Goal: Task Accomplishment & Management: Manage account settings

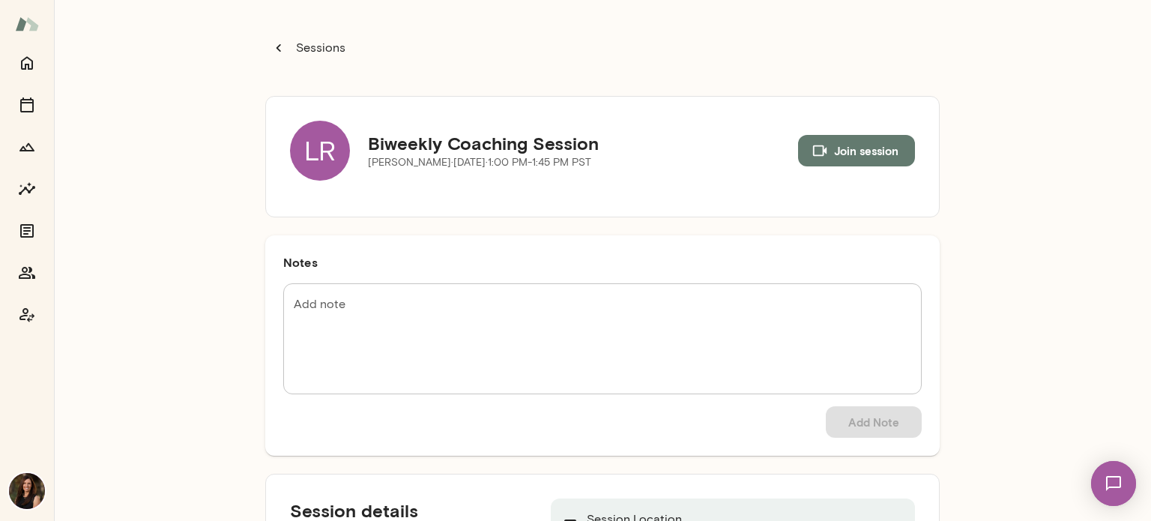
click at [282, 45] on button "Sessions" at bounding box center [309, 48] width 88 height 30
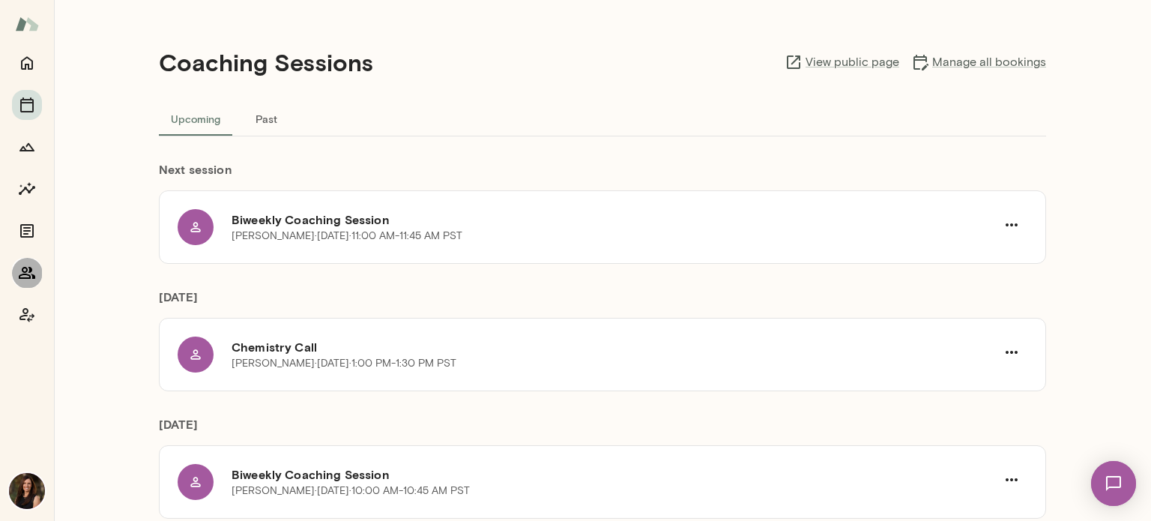
click at [20, 274] on icon "Members" at bounding box center [27, 273] width 18 height 18
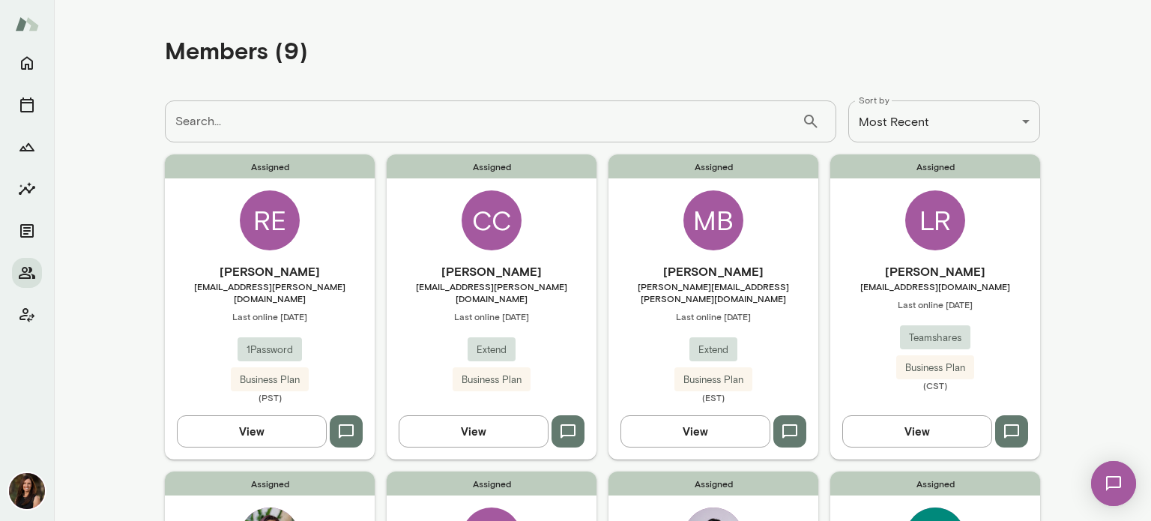
scroll to position [150, 0]
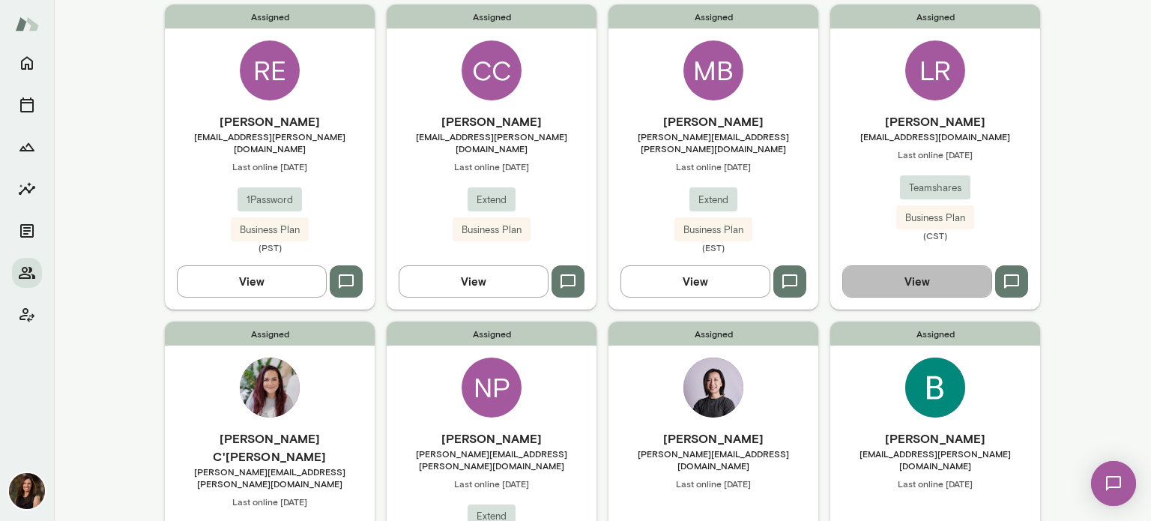
click at [971, 278] on button "View" at bounding box center [917, 280] width 150 height 31
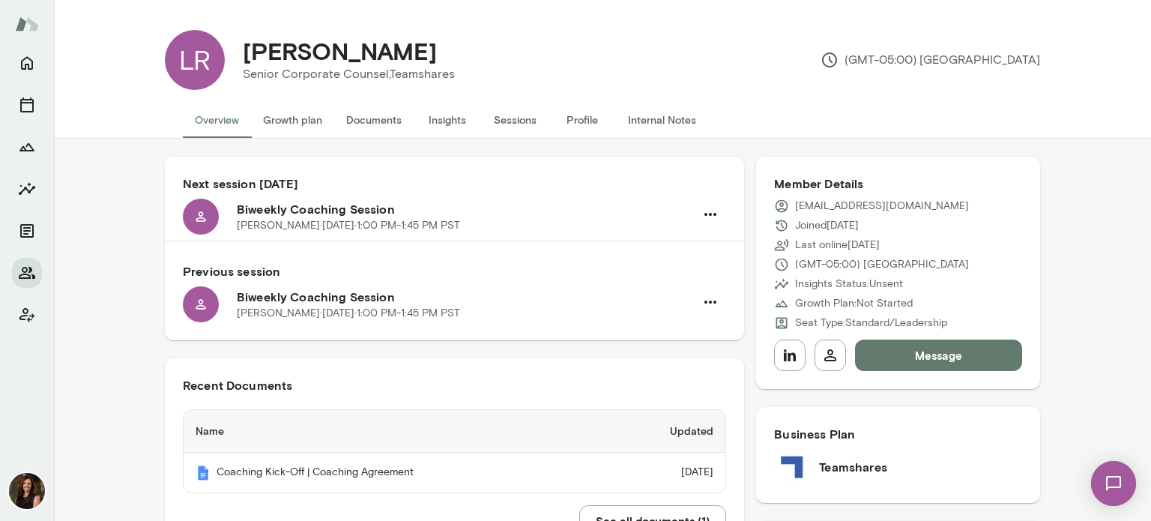
click at [499, 121] on button "Sessions" at bounding box center [514, 120] width 67 height 36
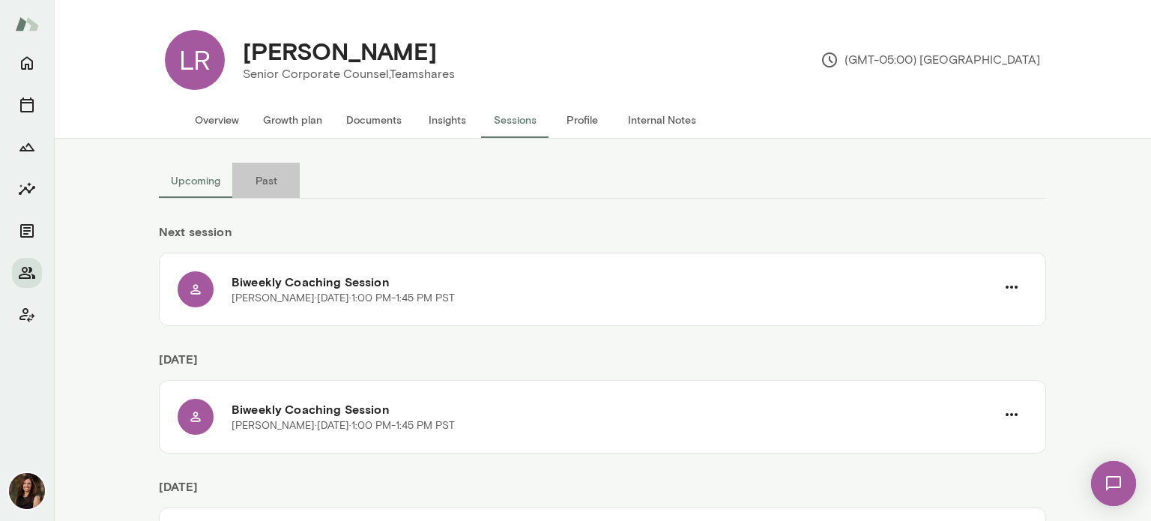
click at [268, 172] on button "Past" at bounding box center [265, 181] width 67 height 36
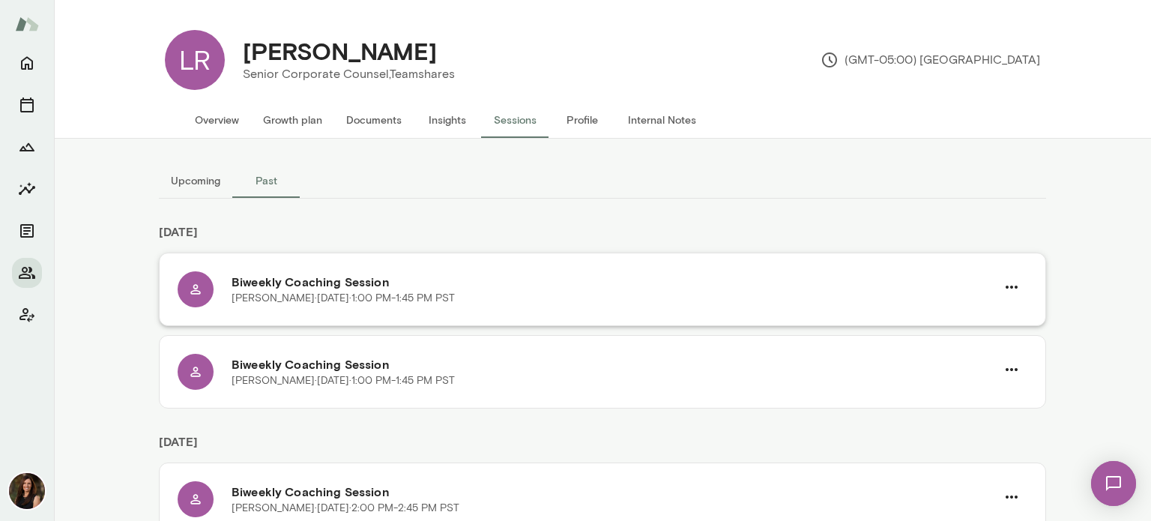
click at [634, 302] on div "Lauren Rymer · Wed, Sep 24 · 1:00 PM-1:45 PM PST" at bounding box center [614, 298] width 764 height 15
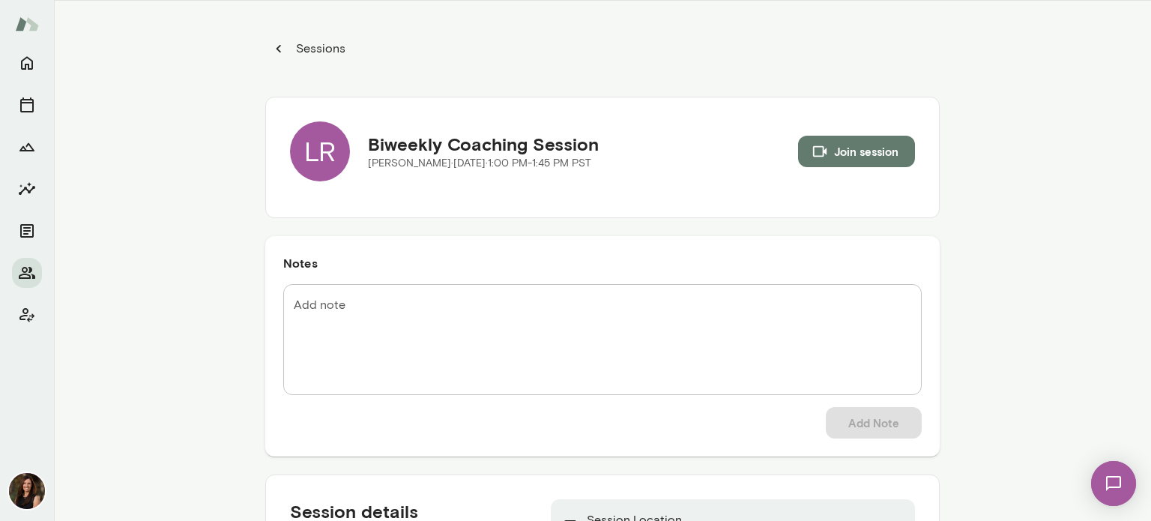
drag, startPoint x: 284, startPoint y: 51, endPoint x: 61, endPoint y: 64, distance: 223.0
click at [293, 50] on p "Sessions" at bounding box center [319, 49] width 52 height 18
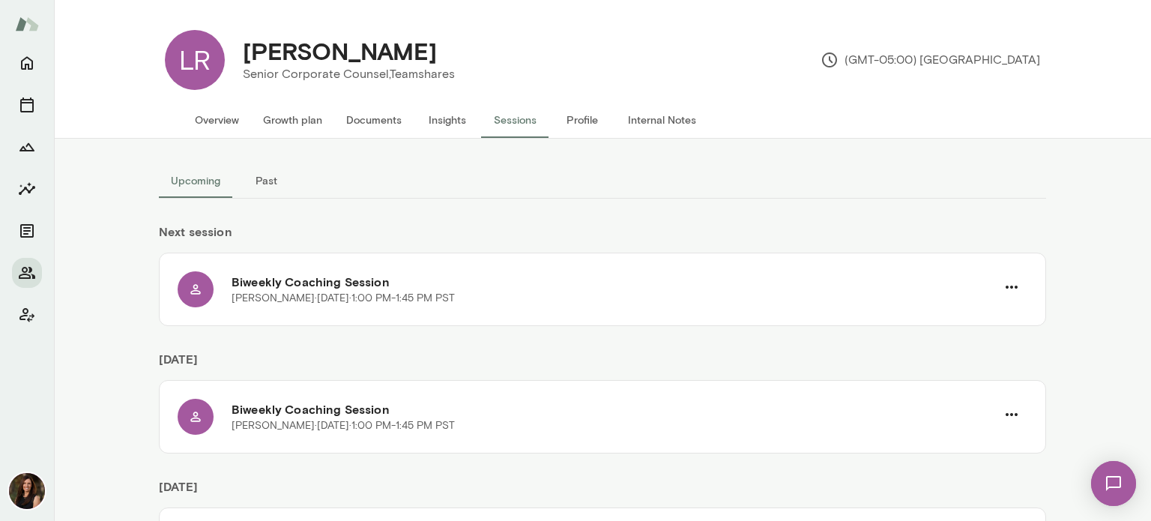
click at [1130, 487] on img at bounding box center [1113, 483] width 61 height 61
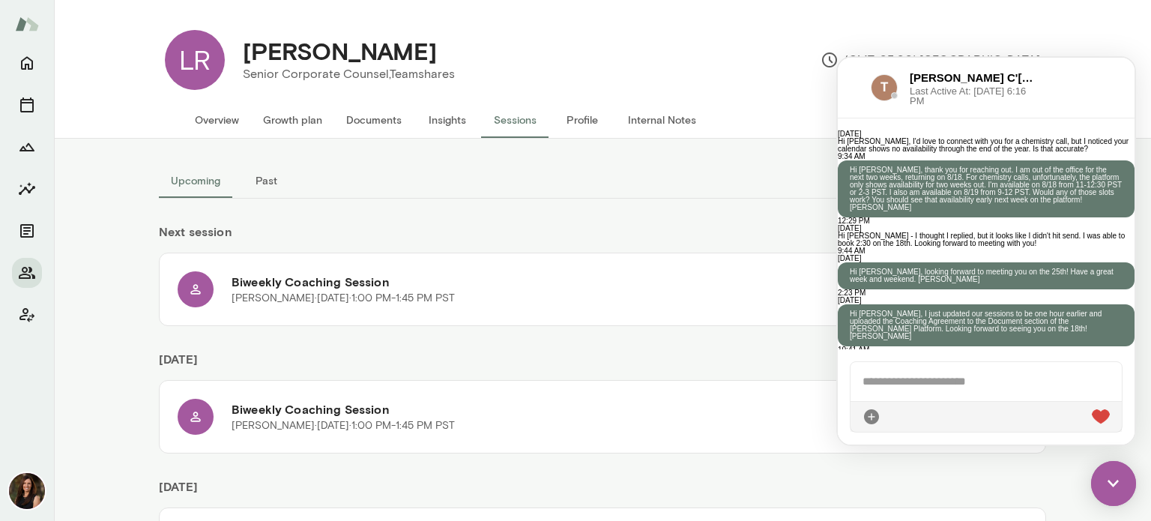
scroll to position [701, 0]
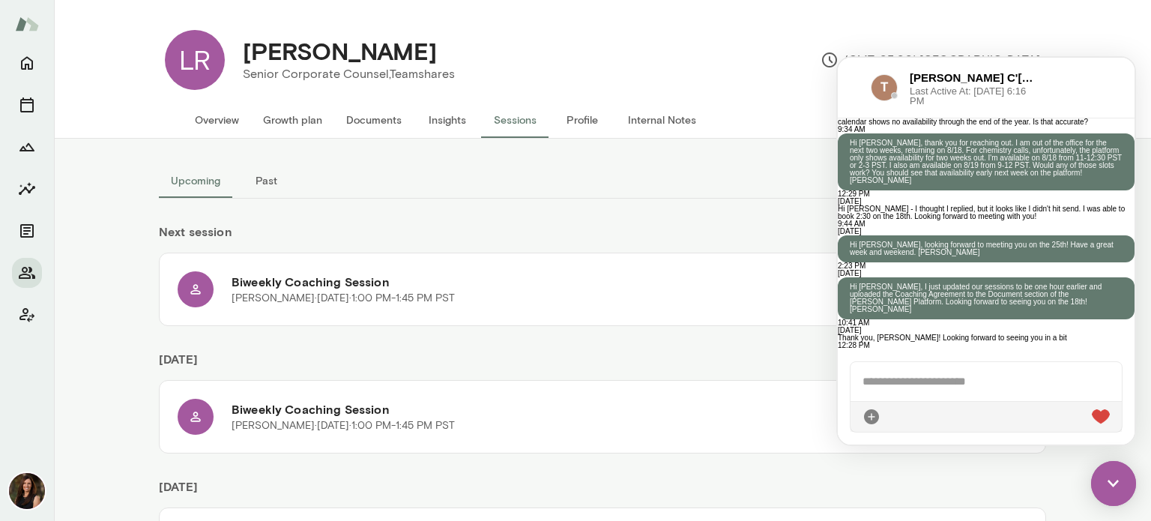
click at [950, 76] on h6 "Tiffany C'deBaca" at bounding box center [973, 78] width 126 height 16
click at [13, 66] on button "Home" at bounding box center [27, 63] width 30 height 30
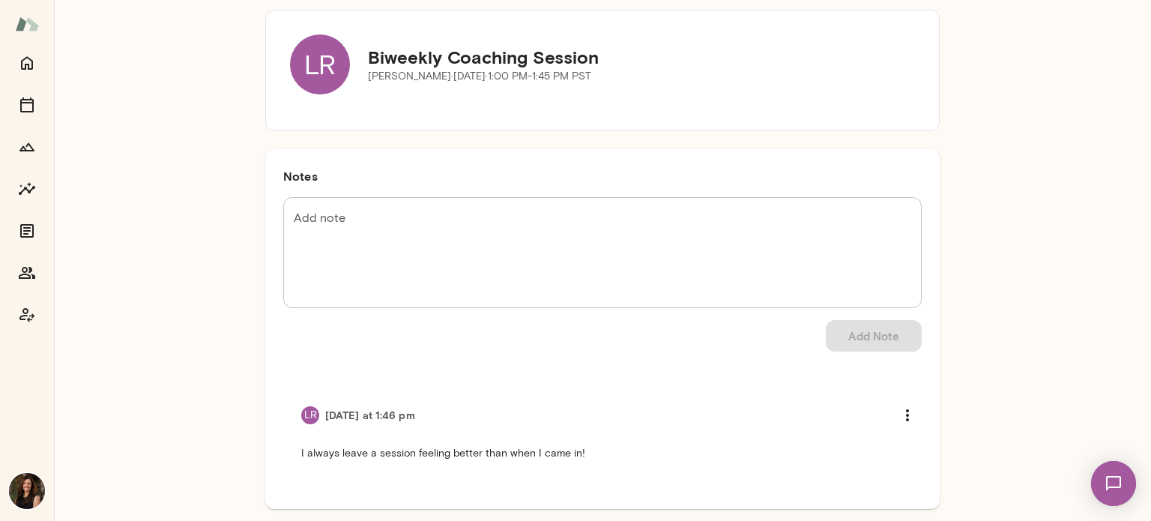
scroll to position [91, 0]
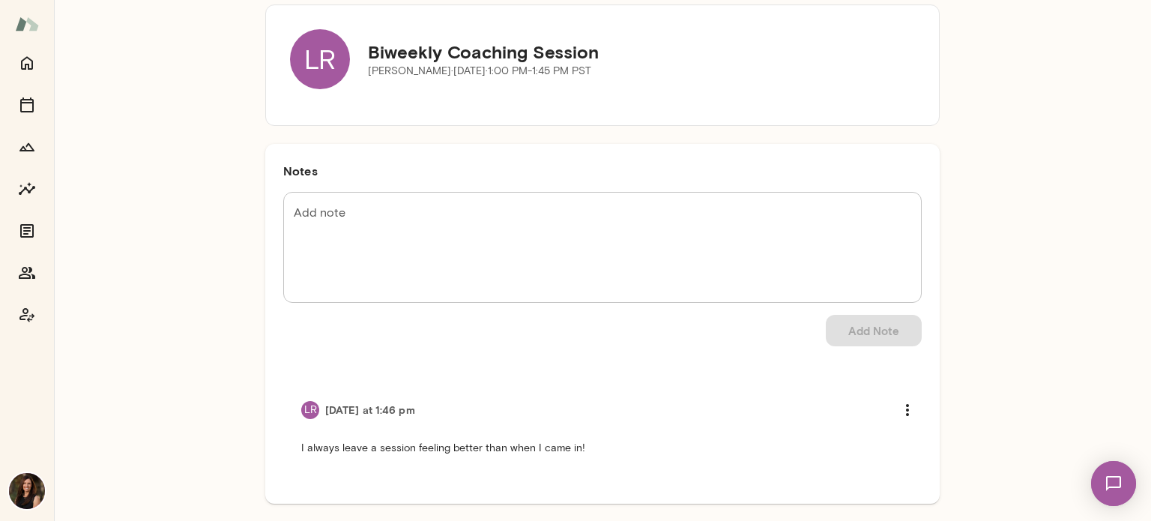
click at [444, 253] on textarea "Add note" at bounding box center [602, 248] width 617 height 86
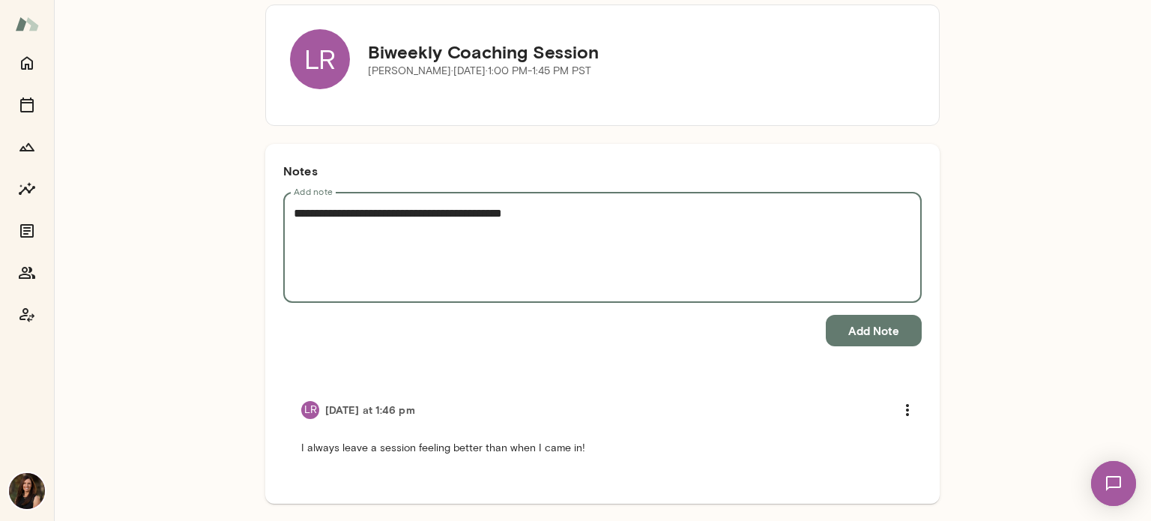
type textarea "**********"
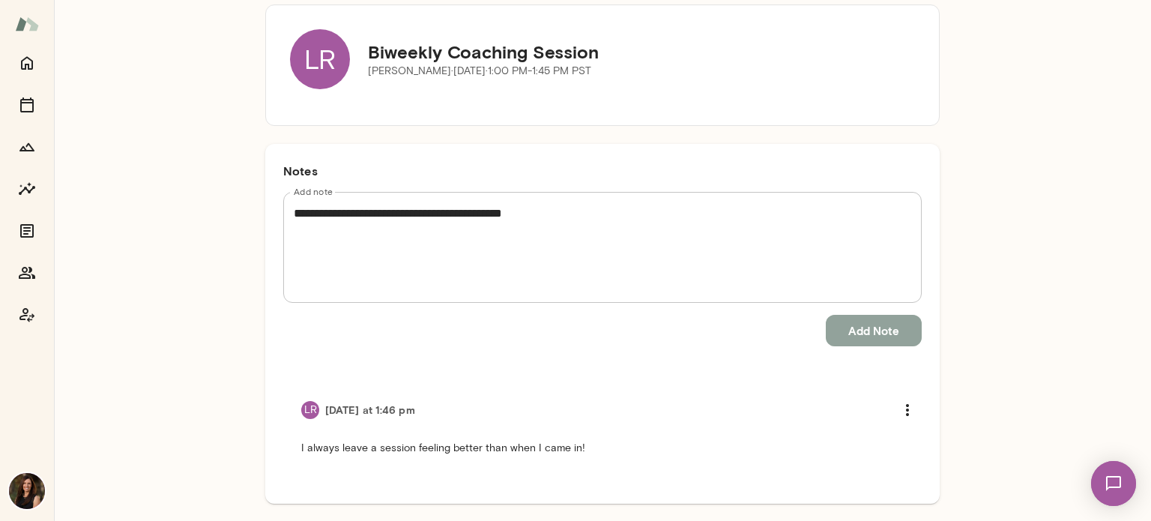
click at [844, 323] on button "Add Note" at bounding box center [874, 330] width 96 height 31
